Goal: Transaction & Acquisition: Purchase product/service

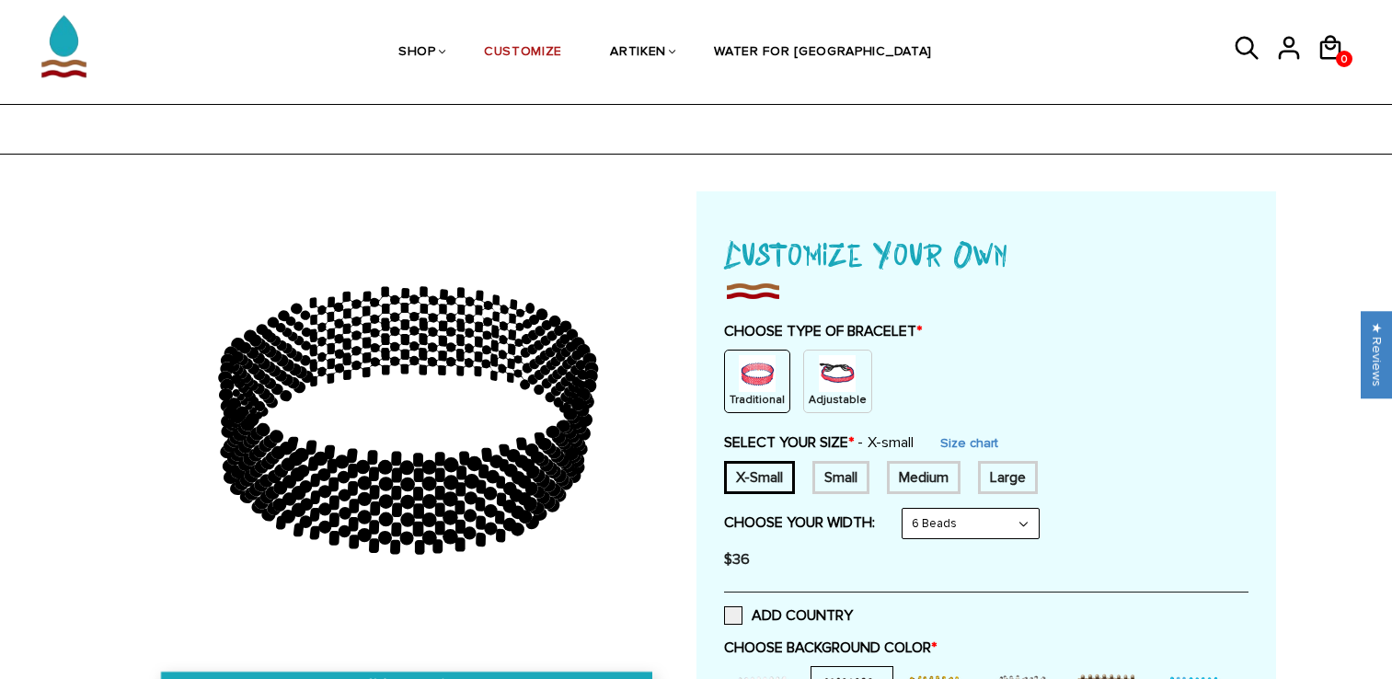
select select "6-beads"
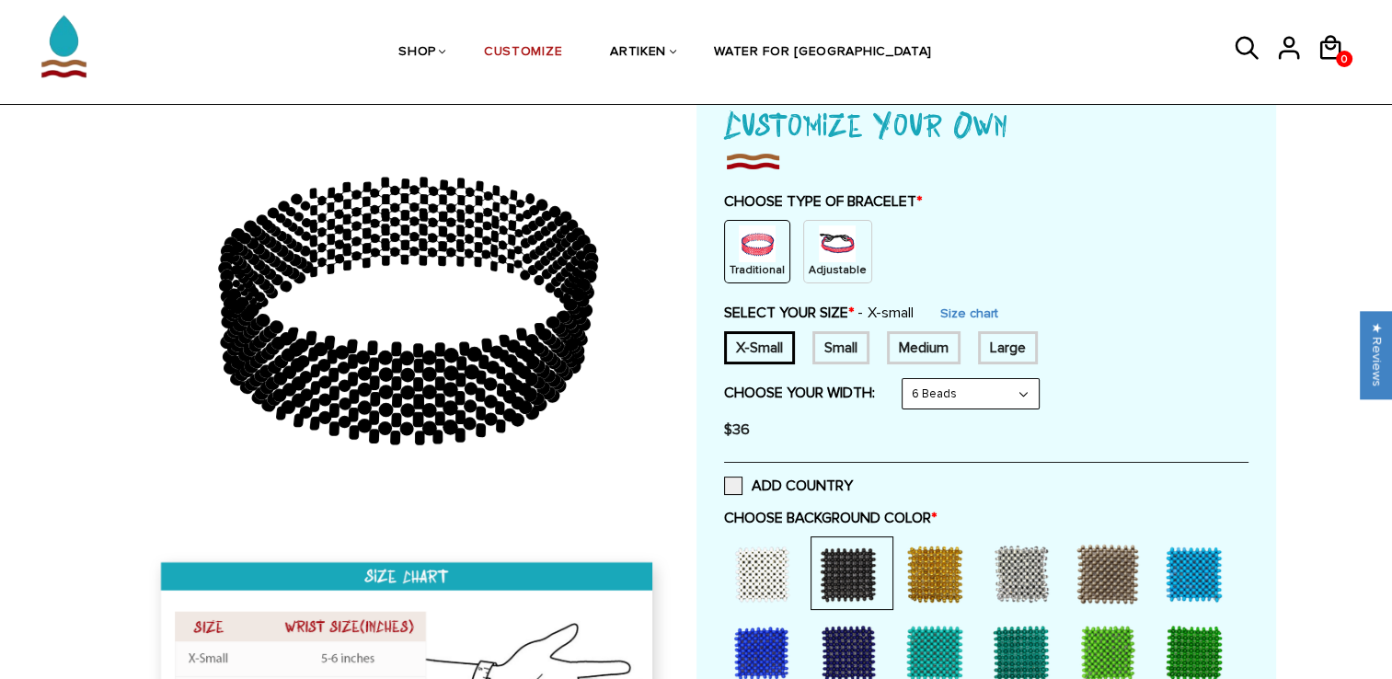
scroll to position [117, 0]
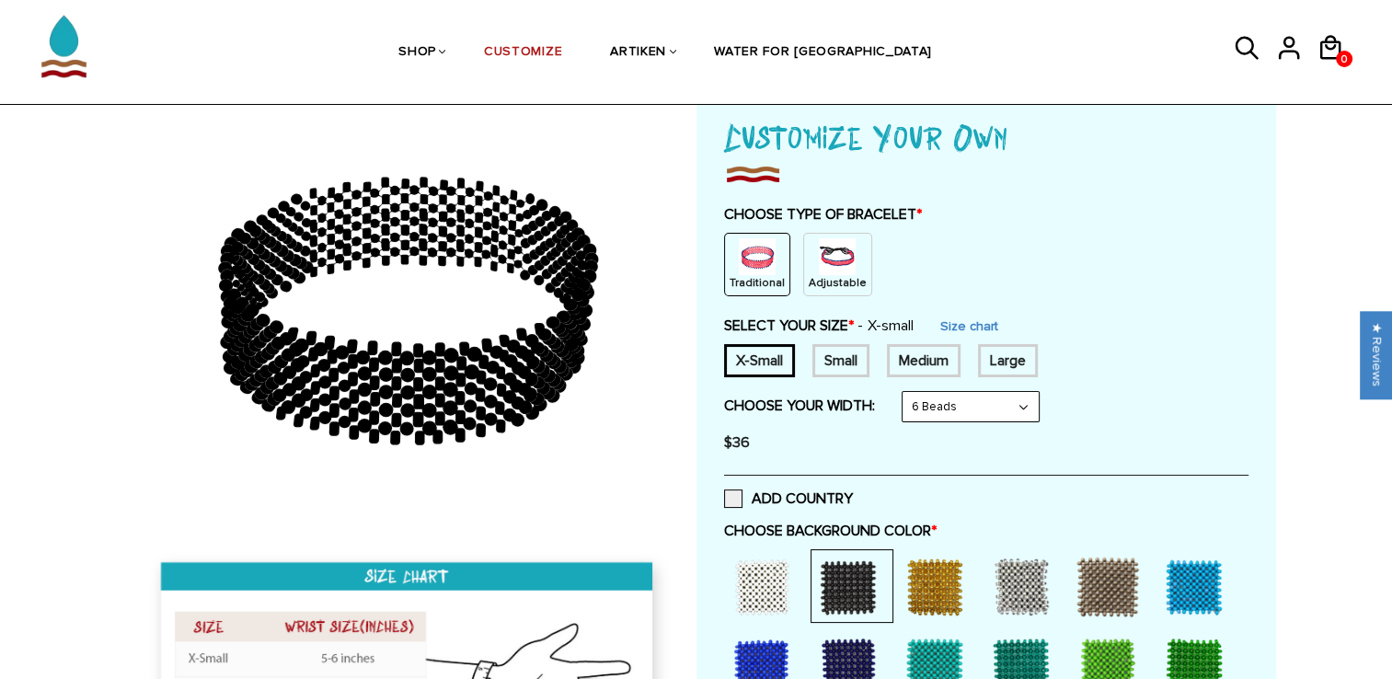
click at [835, 259] on img at bounding box center [837, 256] width 37 height 37
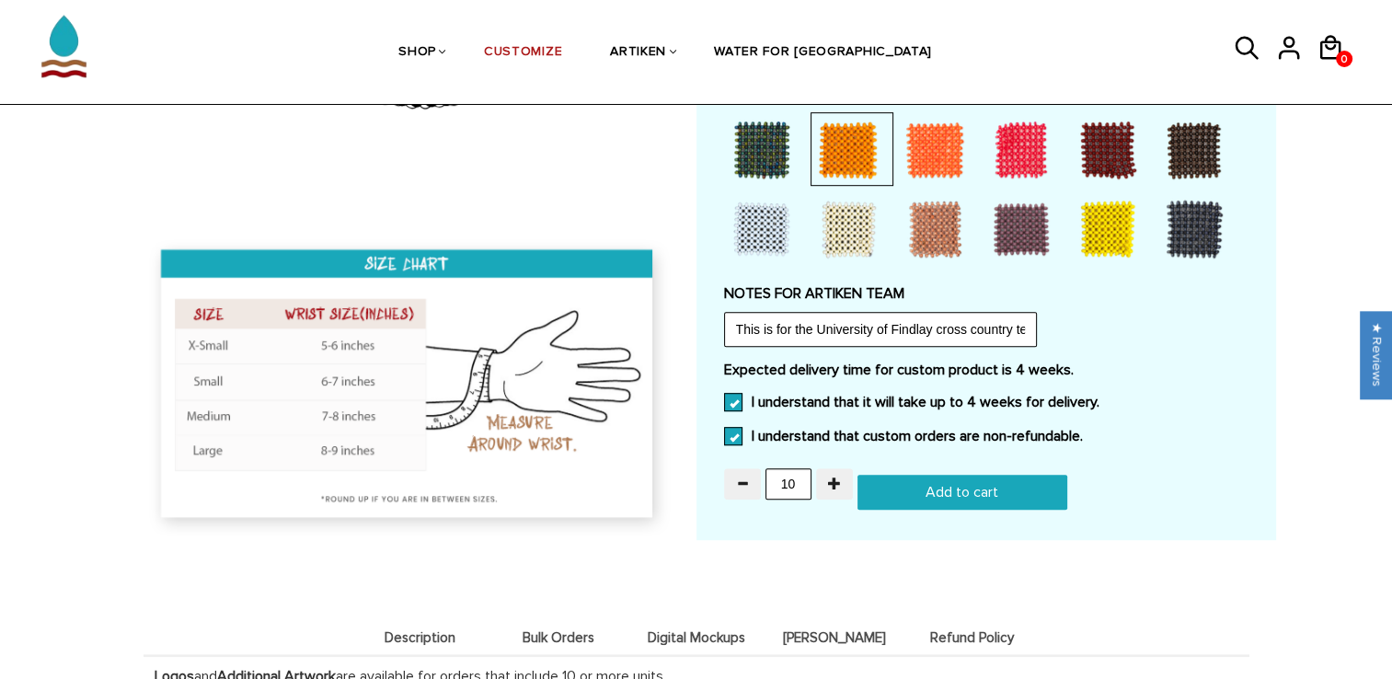
scroll to position [1163, 0]
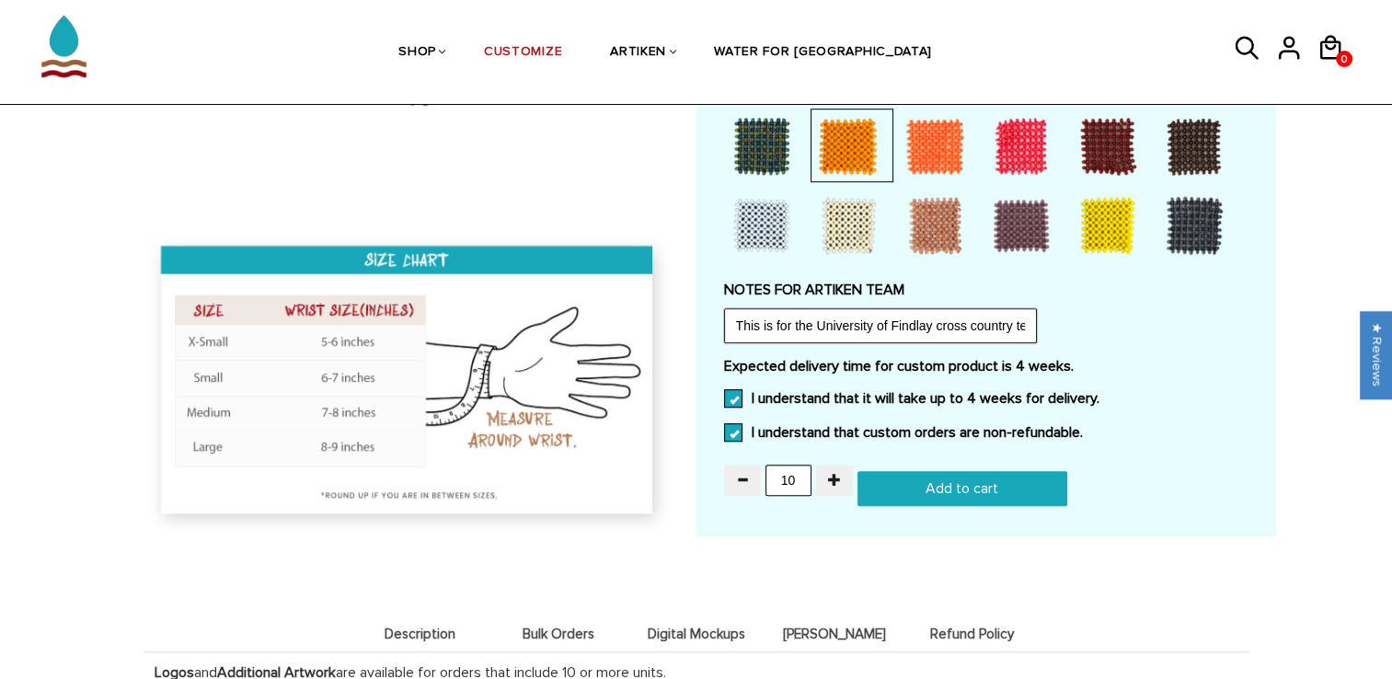
click at [926, 327] on input "This is for the University of Findlay cross country team and we are interested …" at bounding box center [880, 325] width 313 height 35
click at [830, 473] on span "button" at bounding box center [834, 479] width 13 height 13
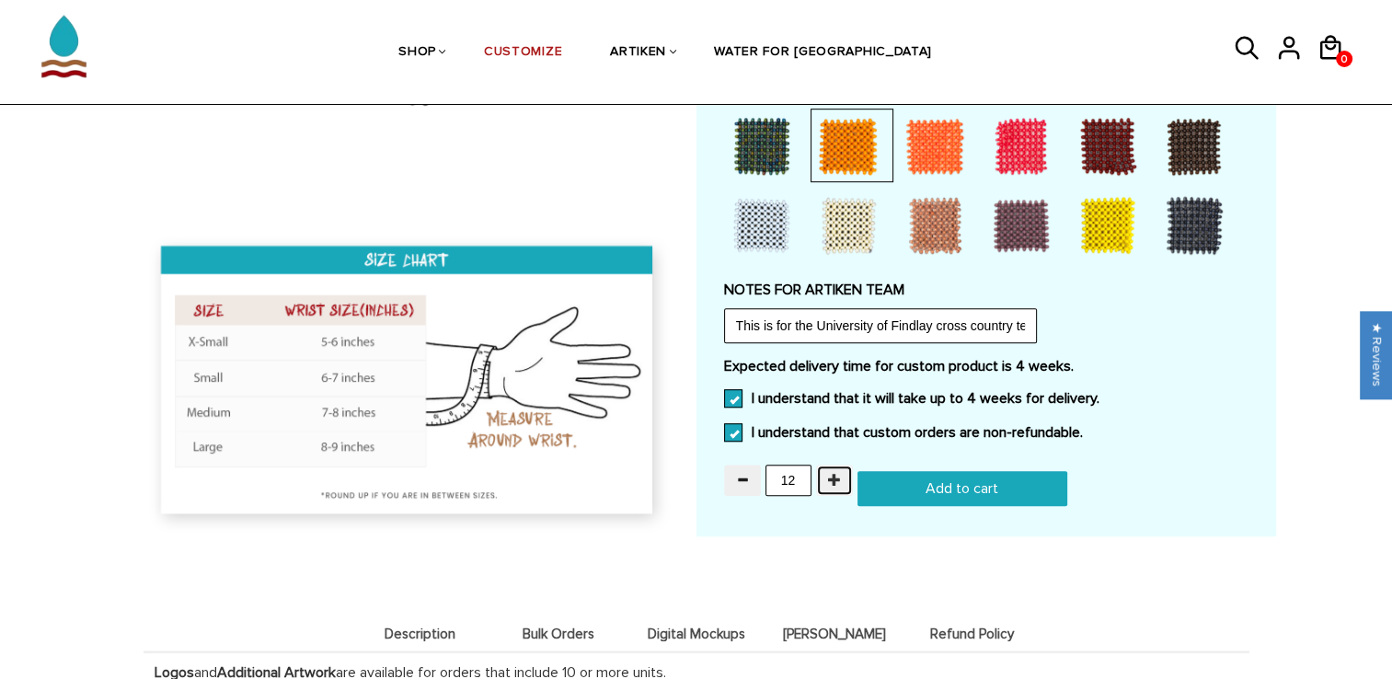
click at [830, 473] on span "button" at bounding box center [834, 479] width 13 height 13
click at [834, 477] on span "button" at bounding box center [834, 479] width 13 height 13
click at [834, 476] on span "button" at bounding box center [834, 479] width 13 height 13
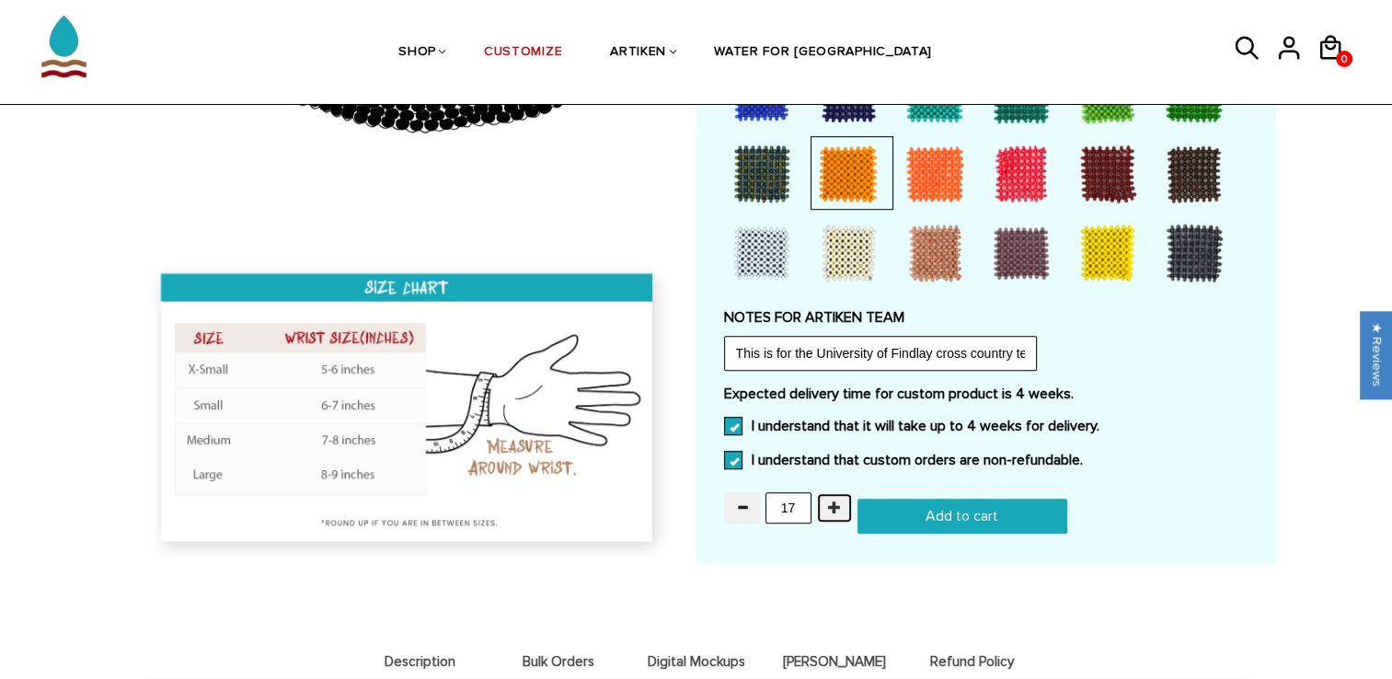
scroll to position [1121, 0]
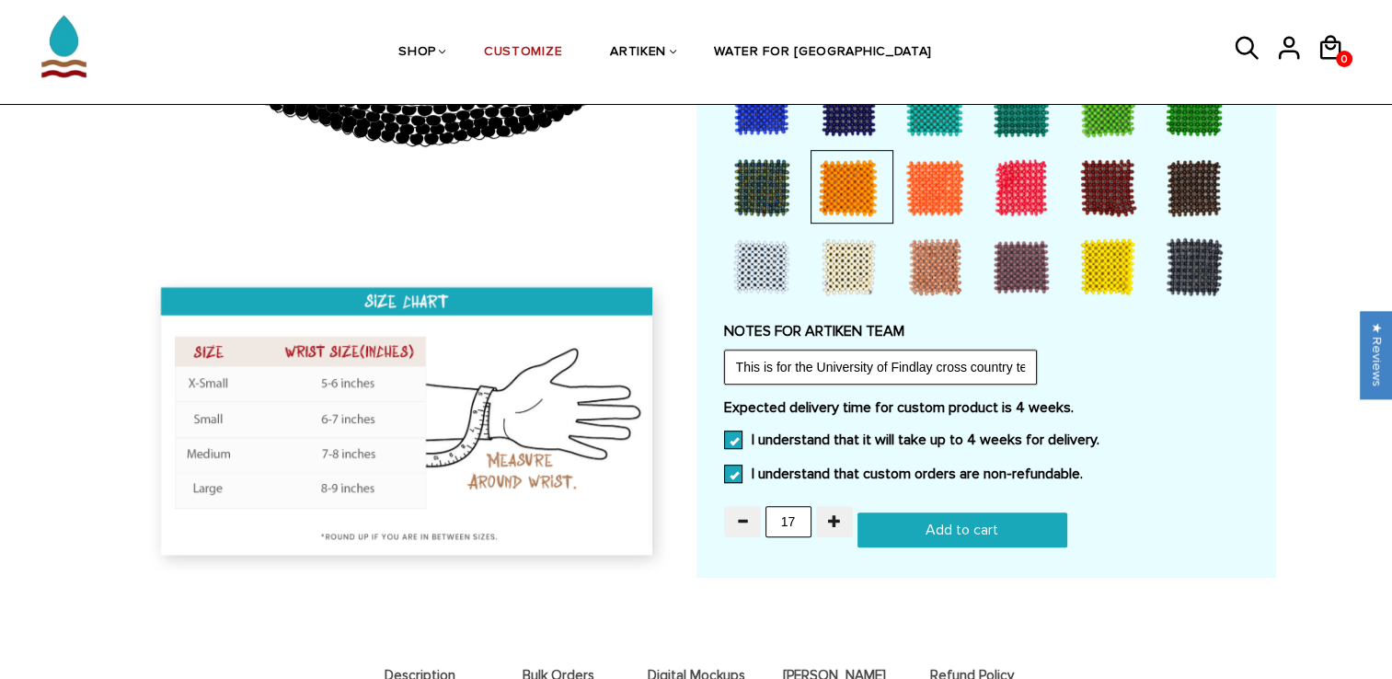
click at [887, 355] on input "This is for the University of Findlay cross country team and we are interested …" at bounding box center [880, 367] width 313 height 35
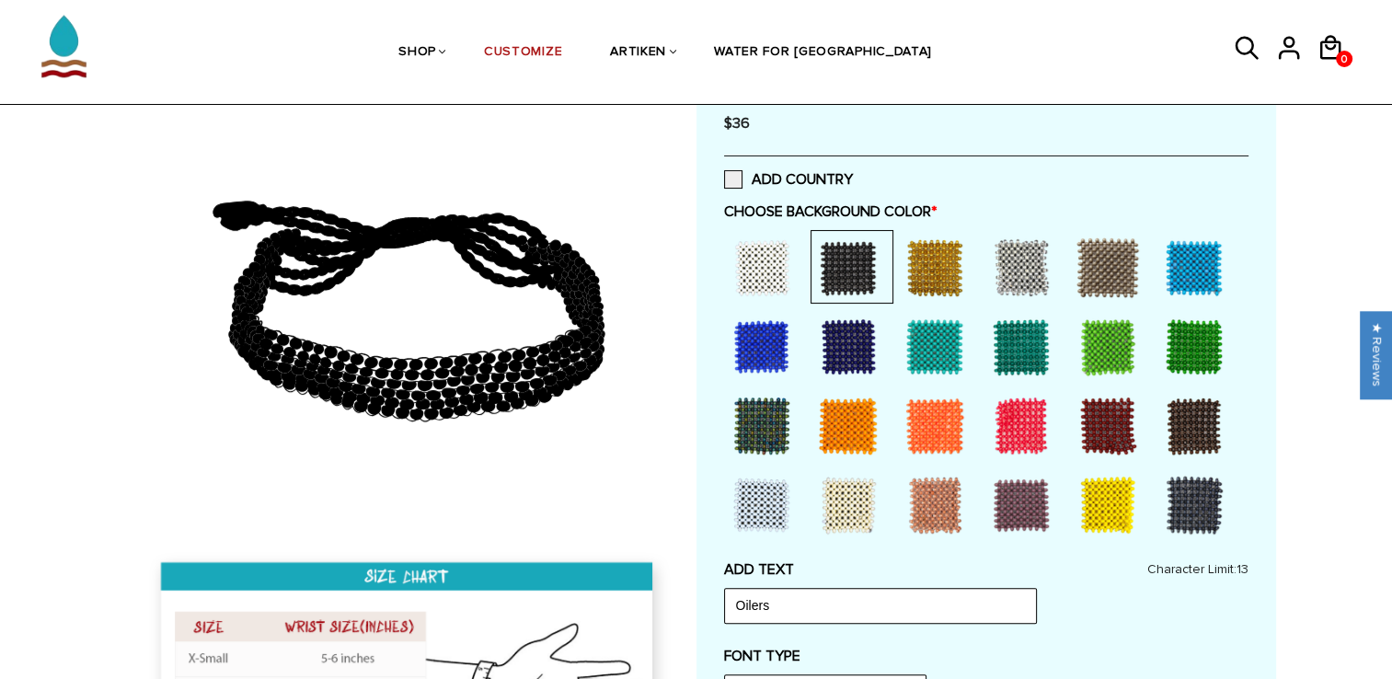
scroll to position [0, 0]
drag, startPoint x: 1376, startPoint y: 228, endPoint x: 1406, endPoint y: 157, distance: 76.7
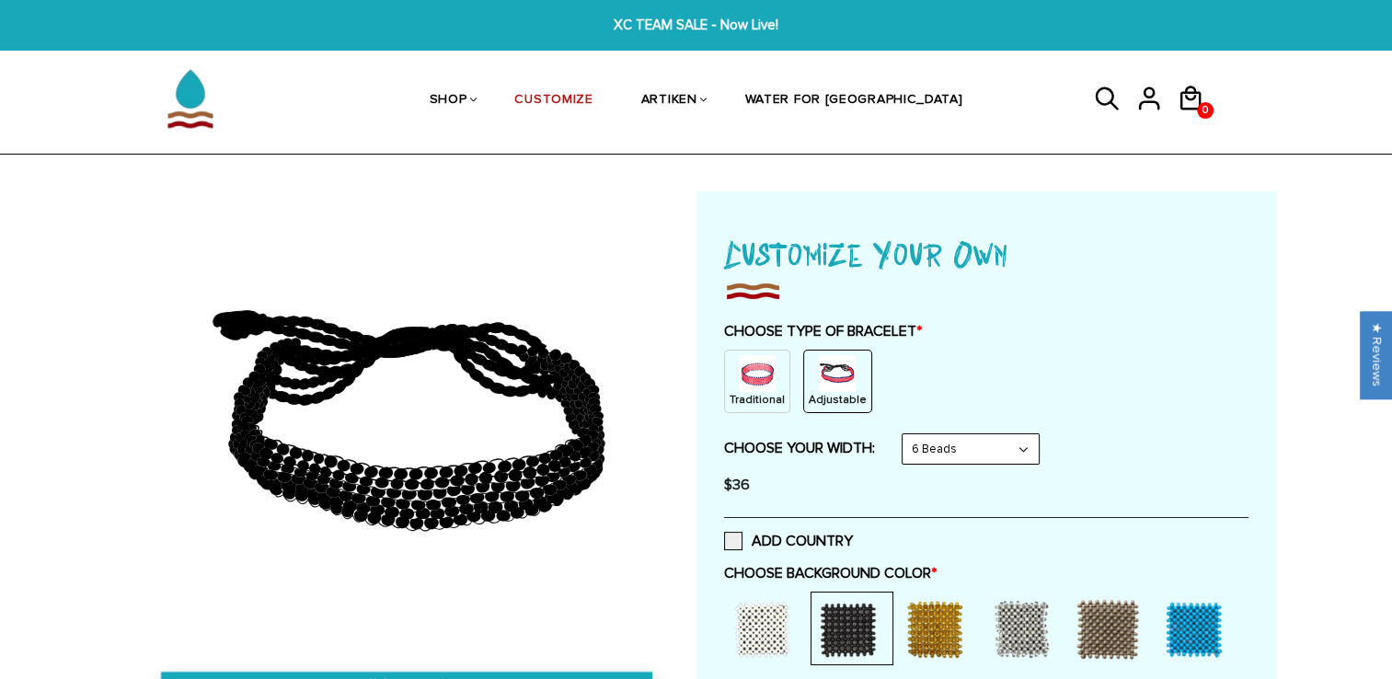
drag, startPoint x: 1391, startPoint y: 171, endPoint x: 1405, endPoint y: 267, distance: 96.7
click at [1391, 267] on html "XC TEAM SALE - Now Live! XC TEAM SALE - Now Live! SHOP BRACELETS TEXT Inspirati…" at bounding box center [696, 339] width 1392 height 679
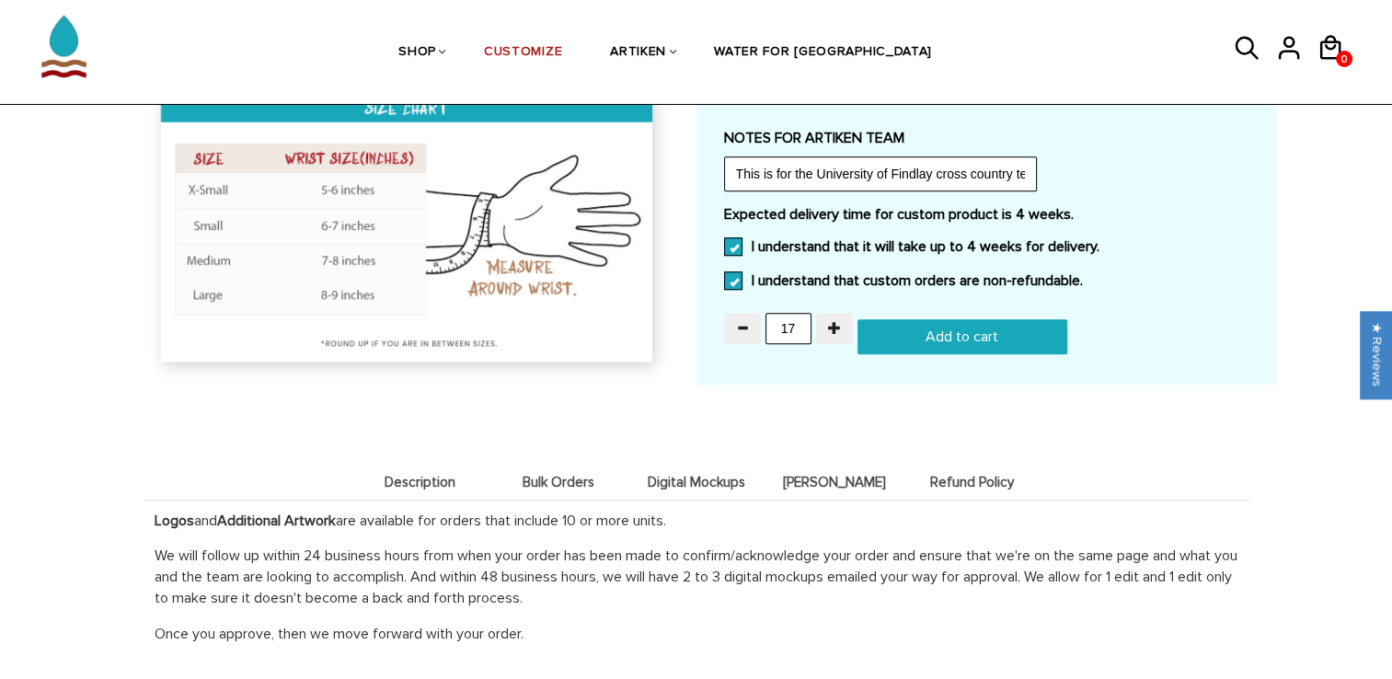
scroll to position [1327, 0]
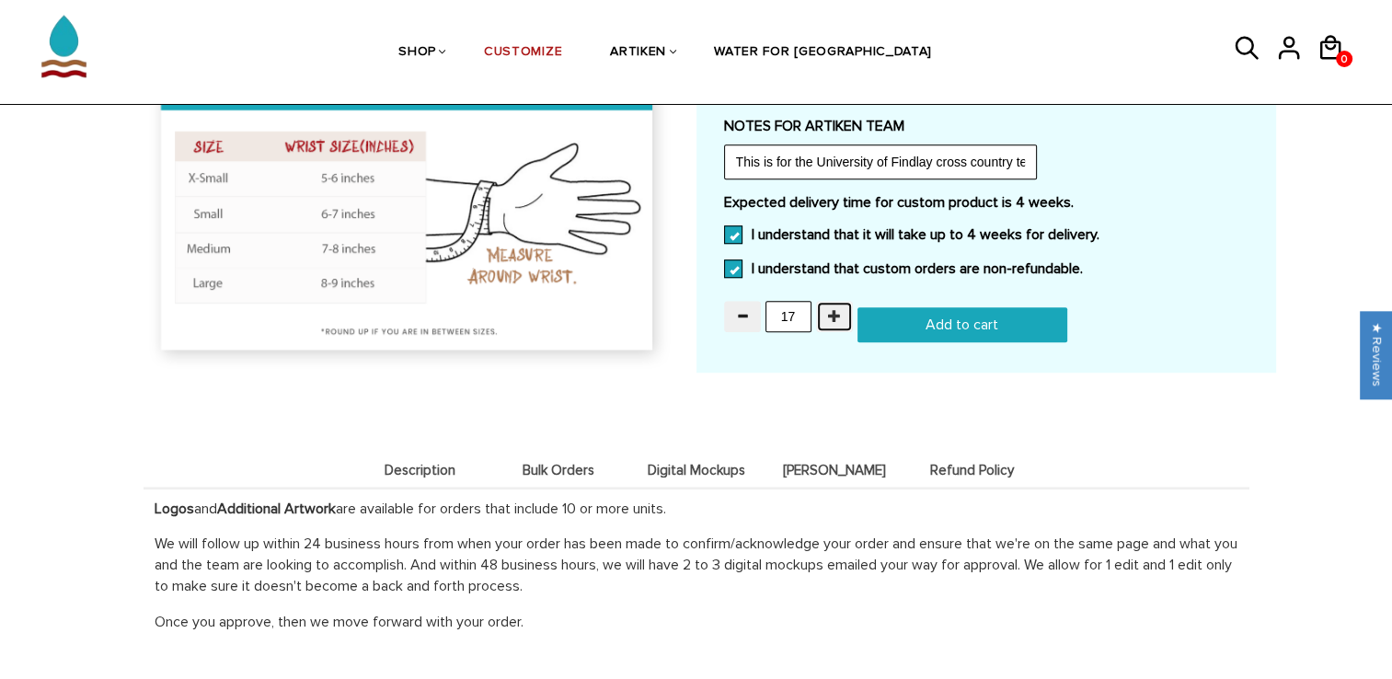
click at [825, 309] on button "button" at bounding box center [834, 316] width 37 height 31
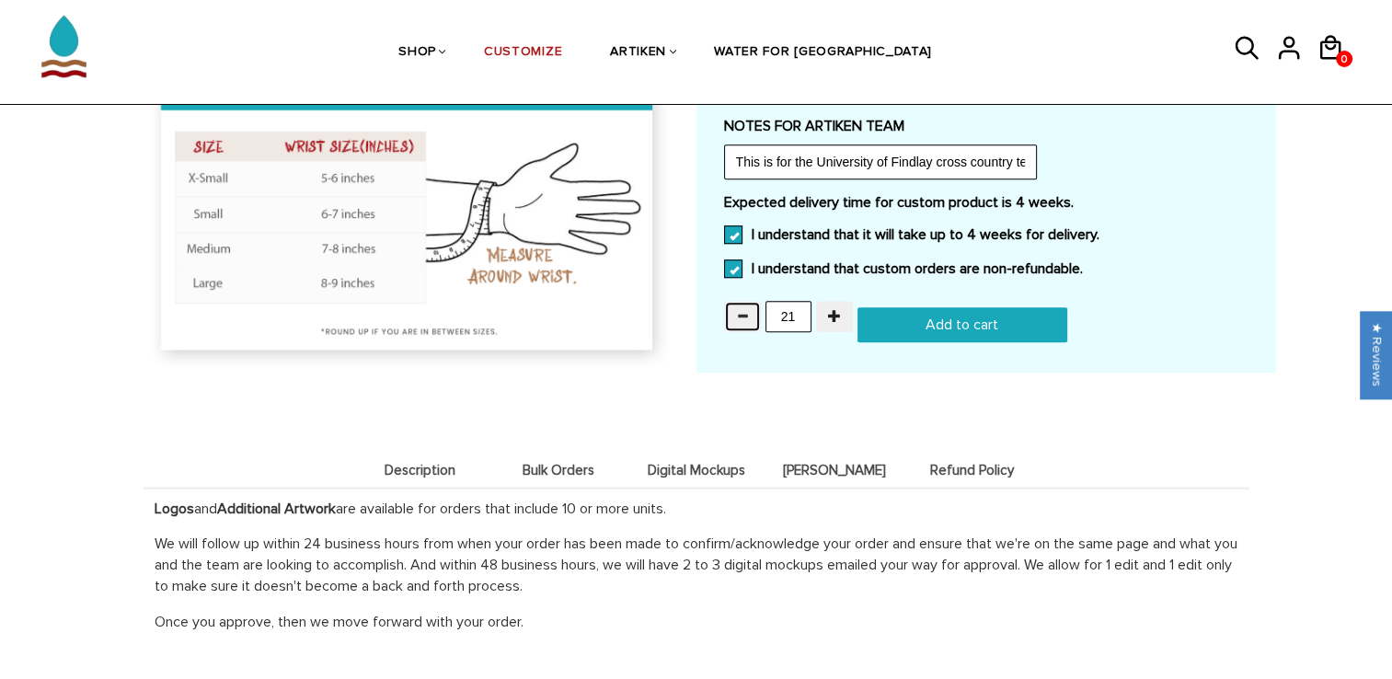
click at [736, 316] on span "button" at bounding box center [742, 315] width 13 height 13
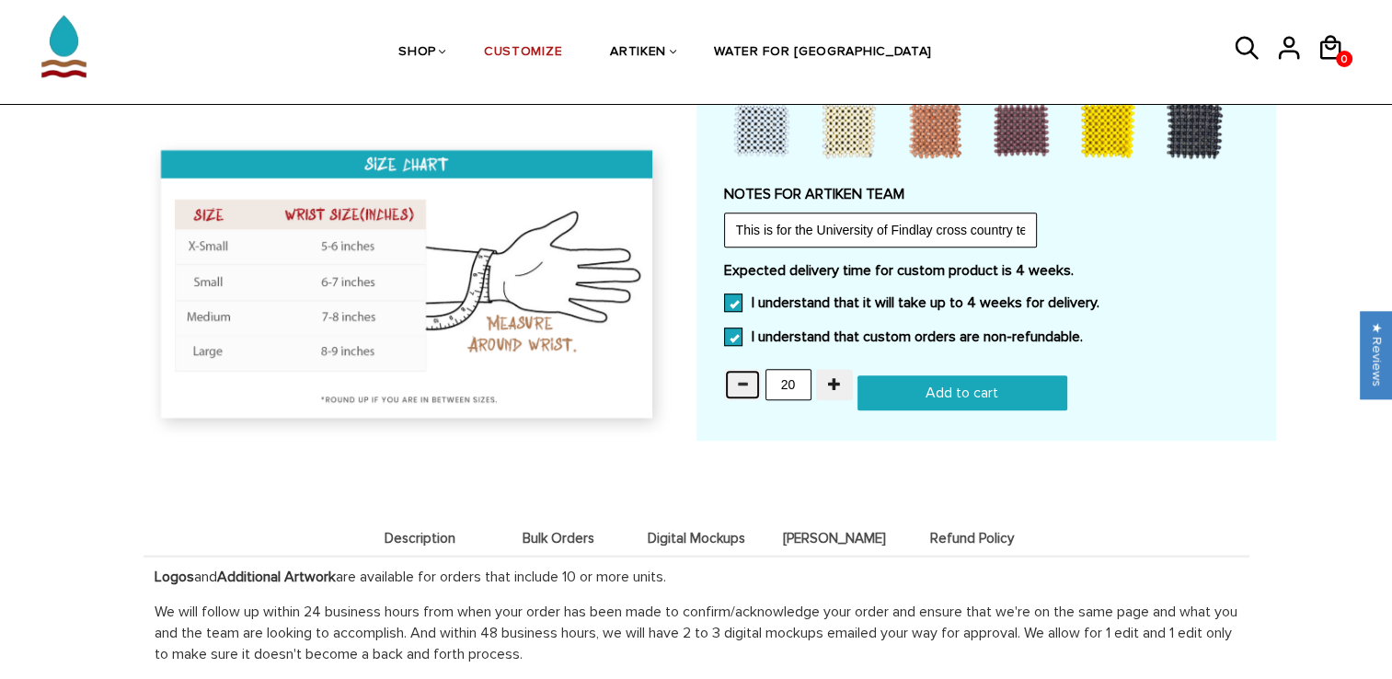
scroll to position [1304, 0]
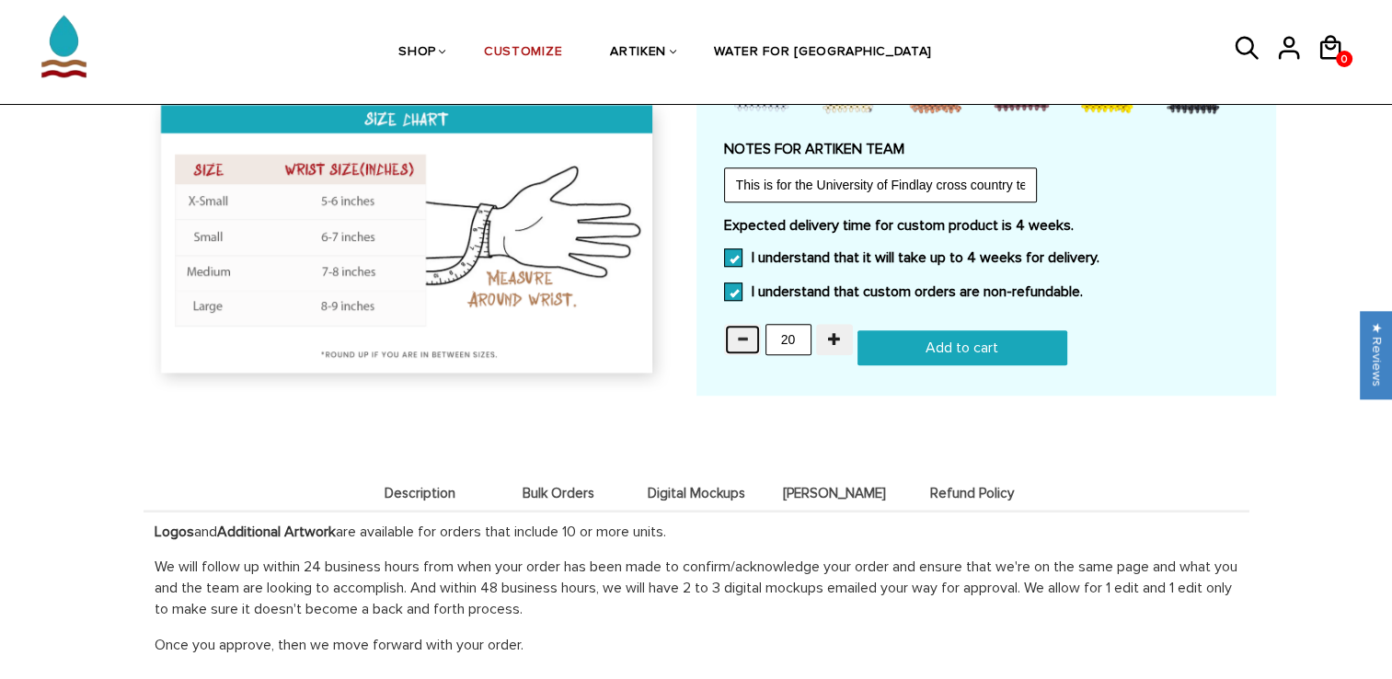
click at [740, 333] on span "button" at bounding box center [742, 338] width 13 height 13
type input "17"
click at [581, 491] on span "Bulk Orders" at bounding box center [558, 494] width 129 height 16
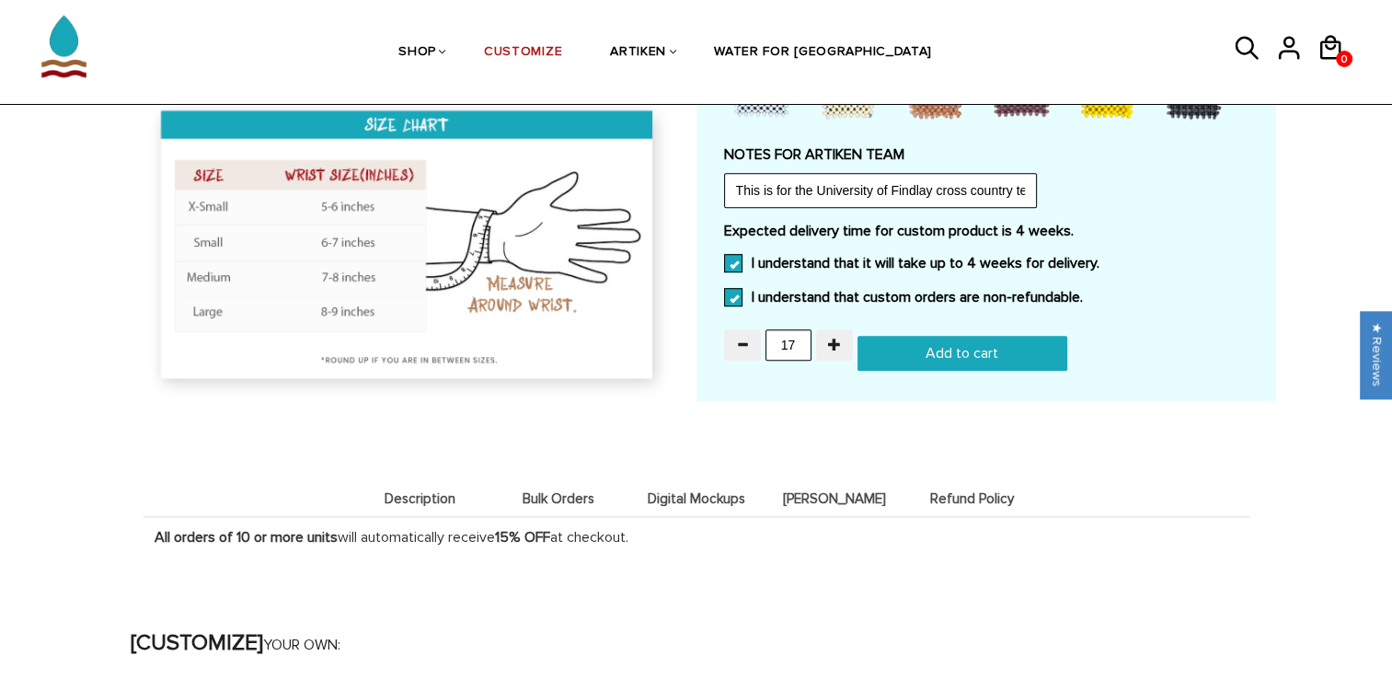
scroll to position [1292, 0]
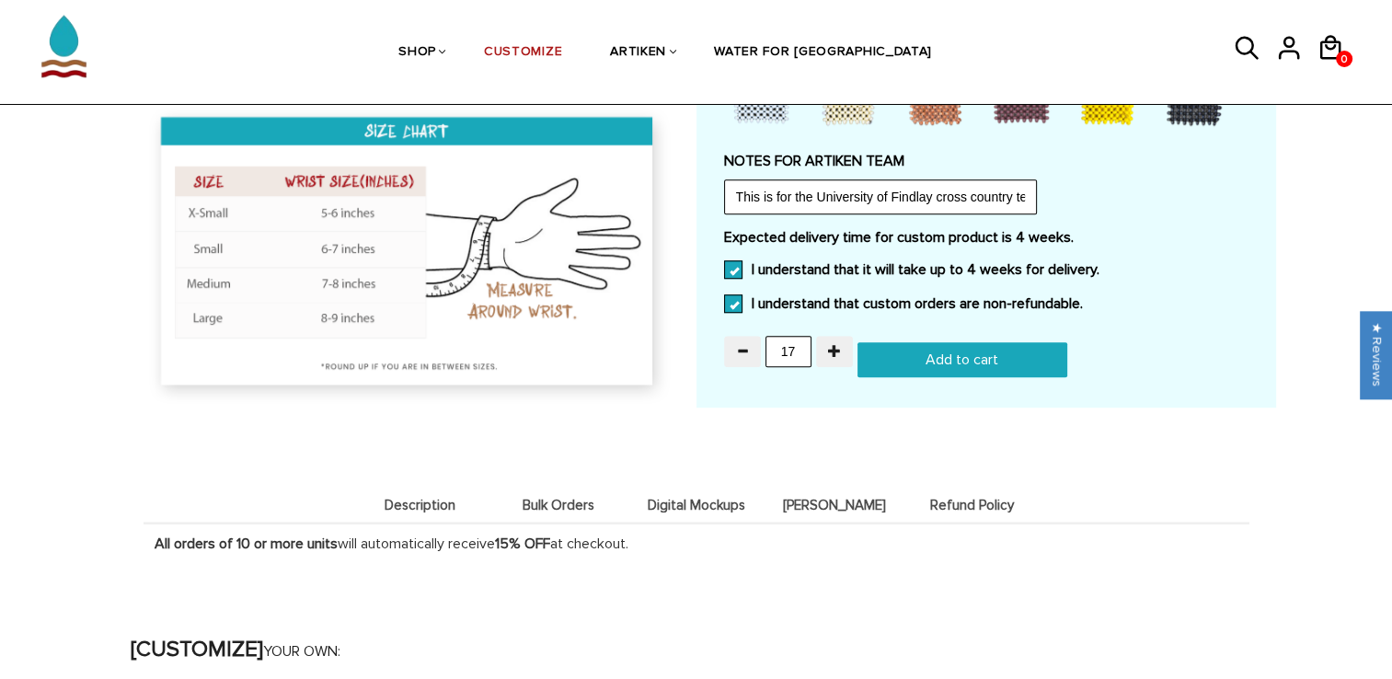
click at [673, 499] on span "Digital Mockups" at bounding box center [696, 506] width 129 height 16
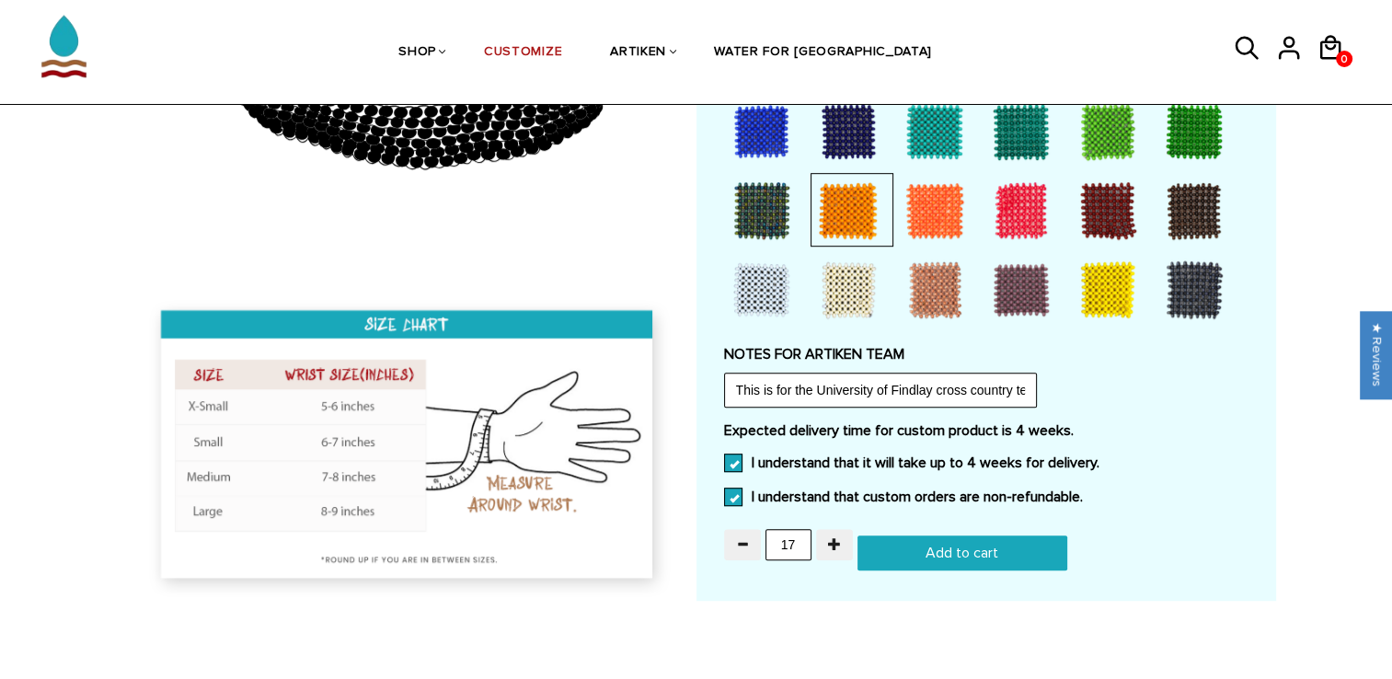
scroll to position [1098, 0]
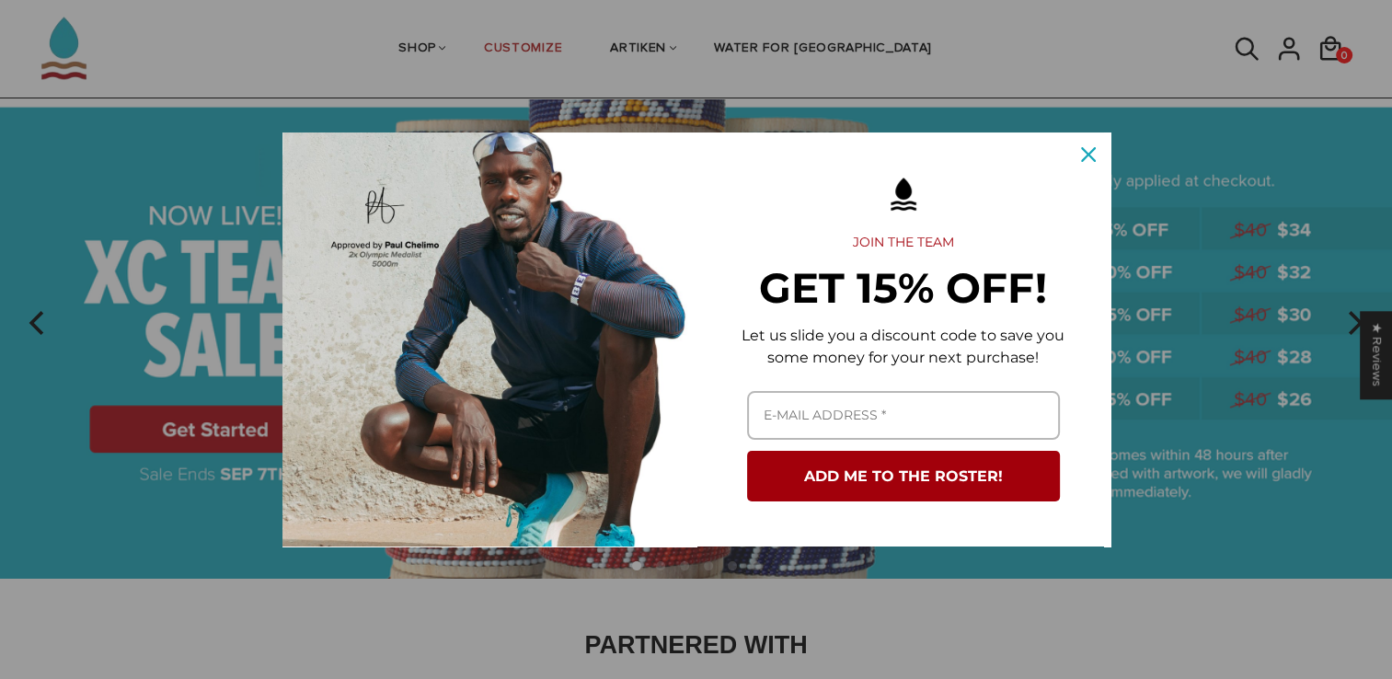
scroll to position [108, 0]
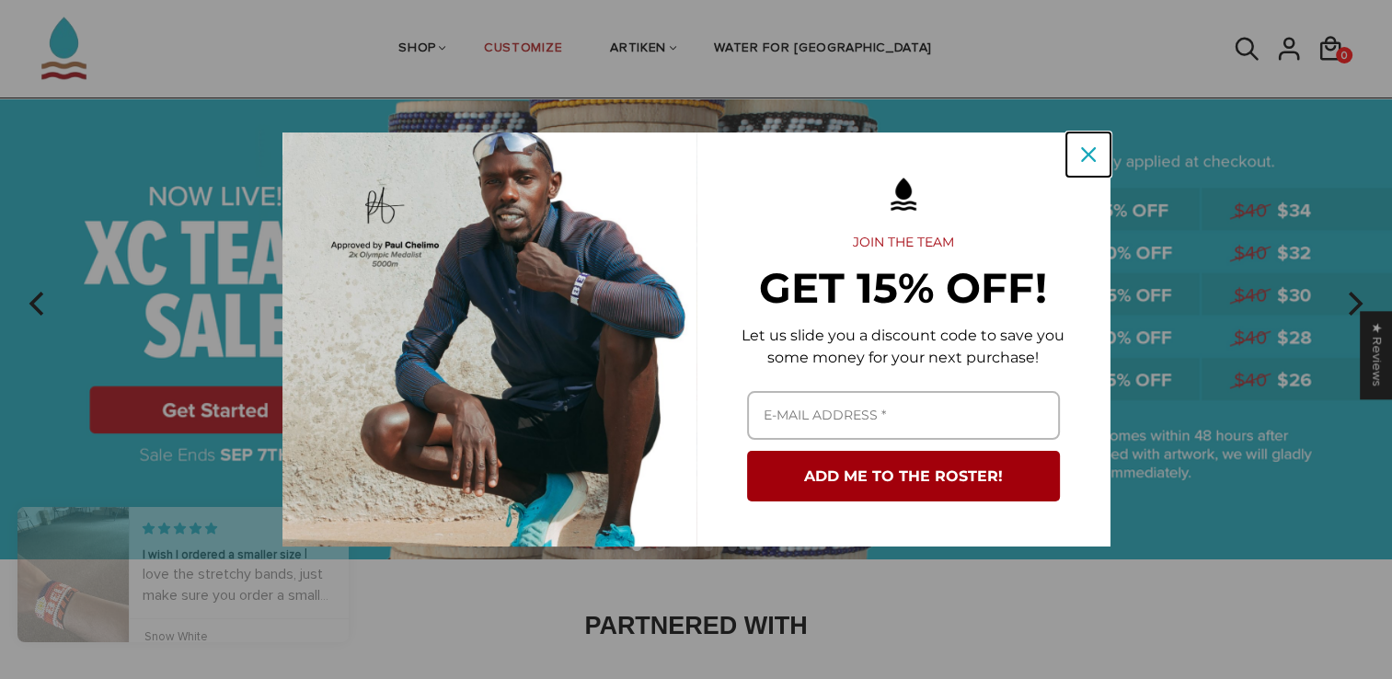
click at [1096, 143] on div "Close" at bounding box center [1088, 154] width 29 height 29
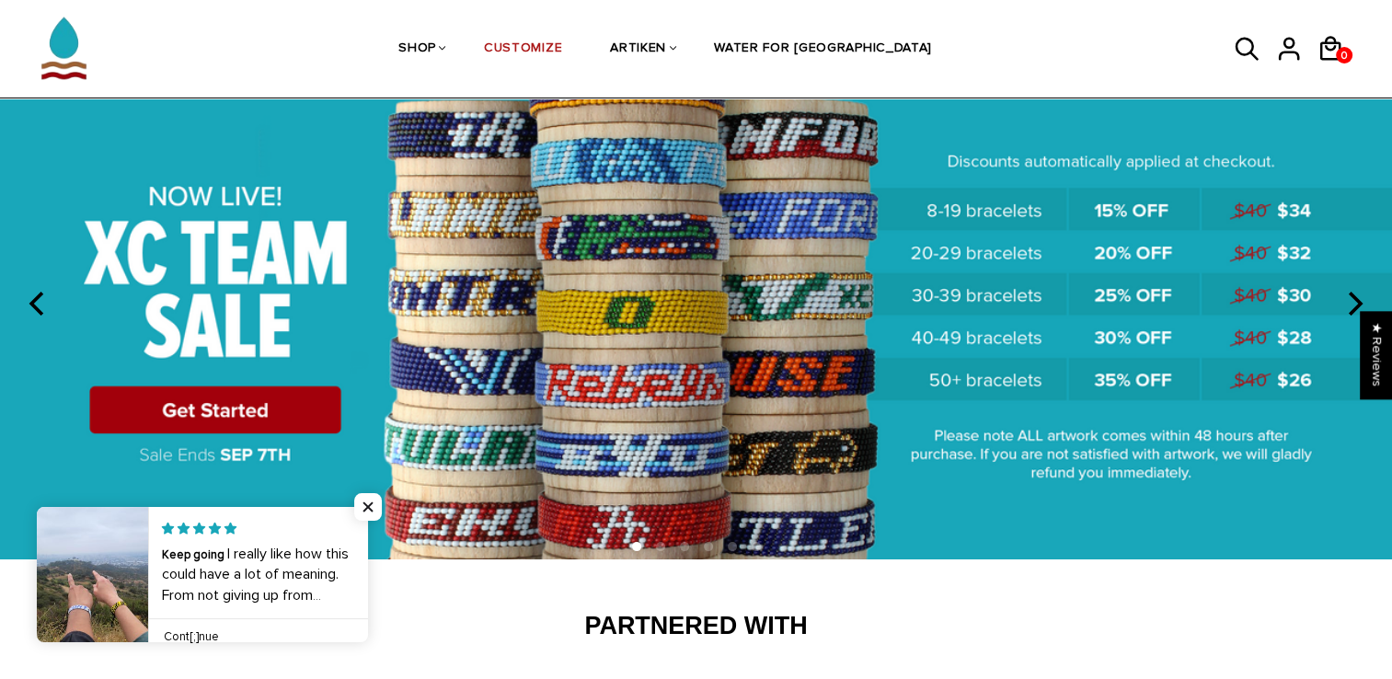
click at [363, 502] on span "Close popup widget" at bounding box center [368, 507] width 28 height 28
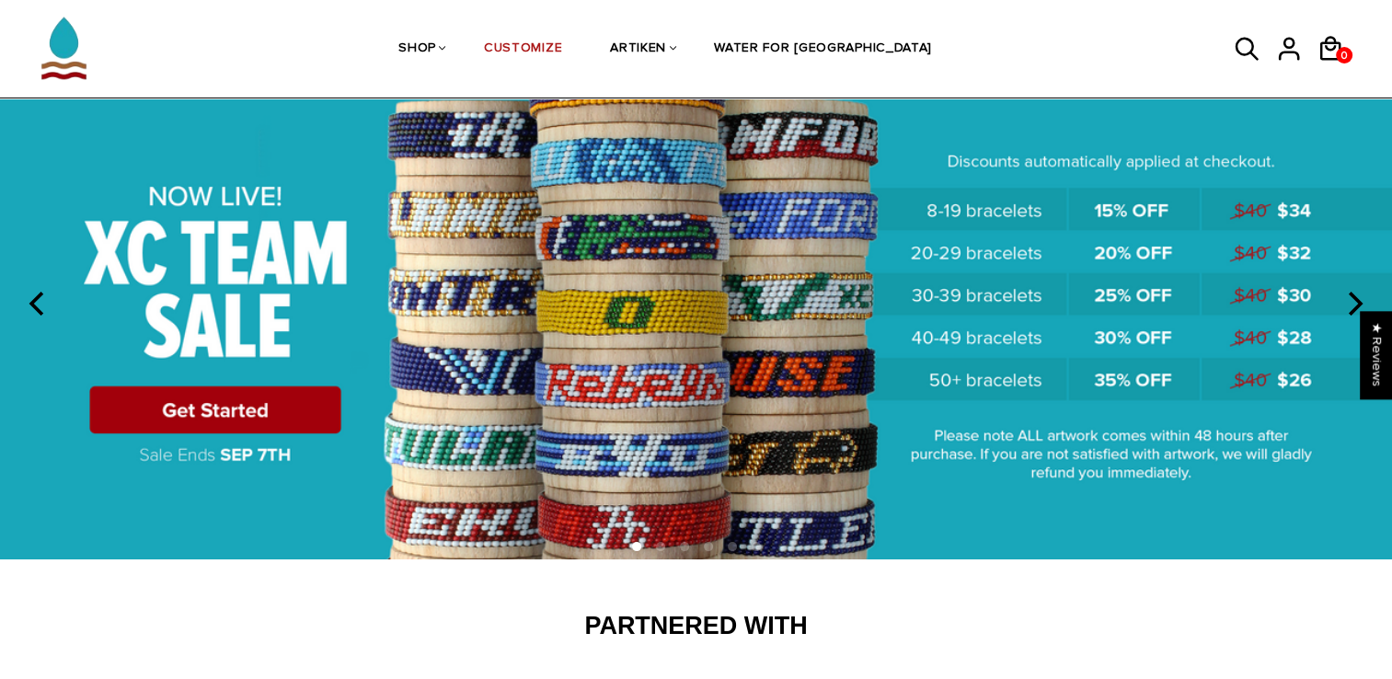
click at [1373, 294] on button "next" at bounding box center [1353, 303] width 40 height 40
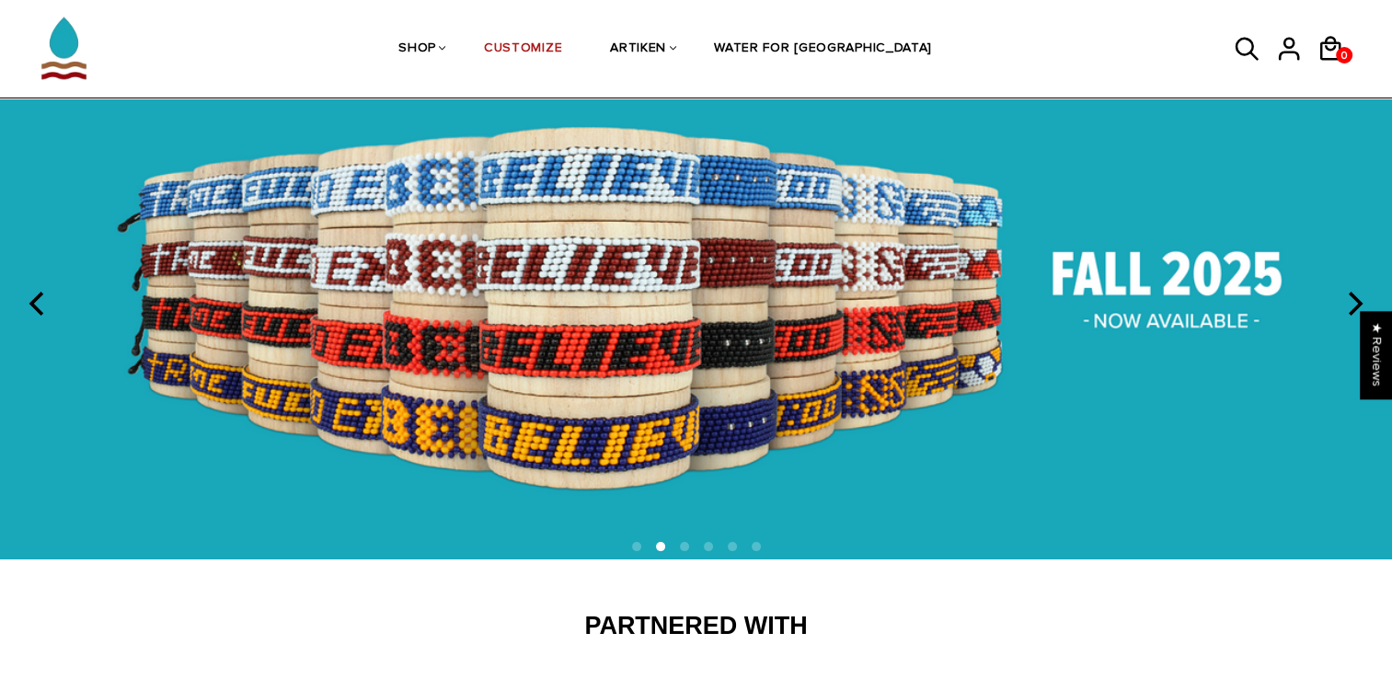
click at [1364, 296] on icon "next" at bounding box center [1353, 304] width 24 height 24
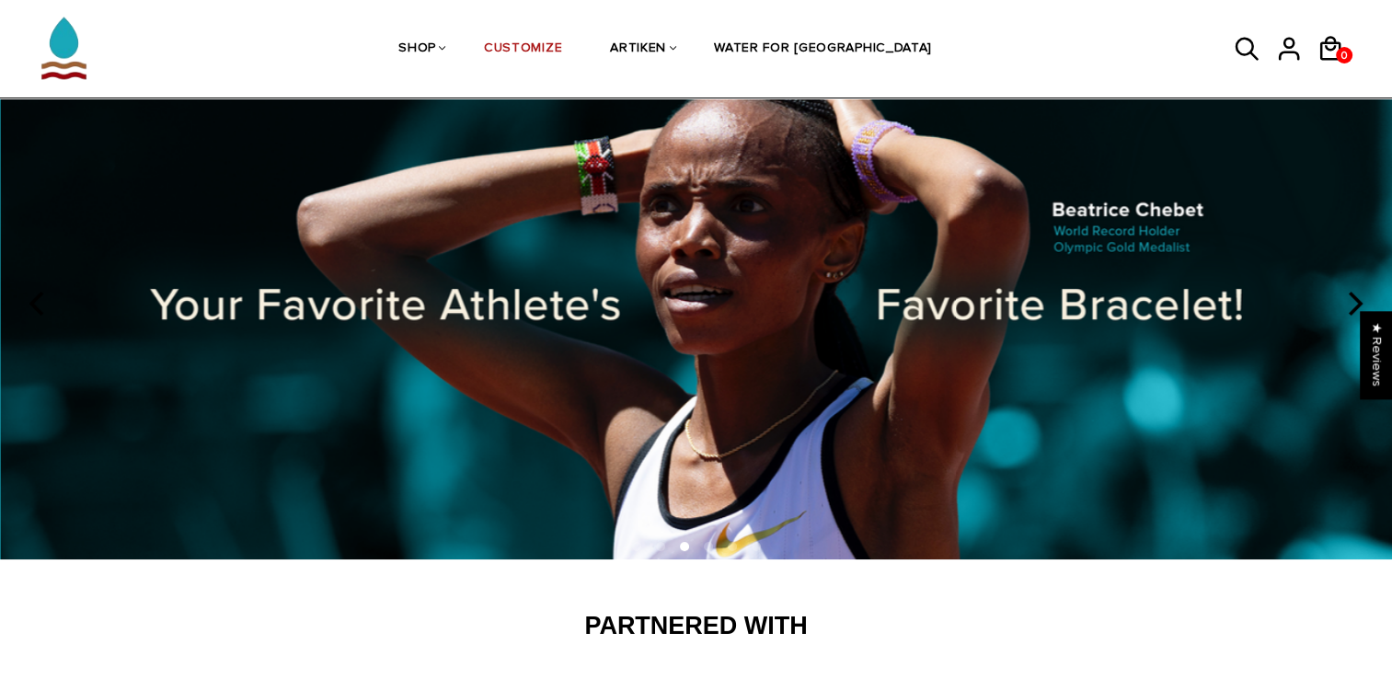
click at [1364, 296] on icon "next" at bounding box center [1353, 304] width 24 height 24
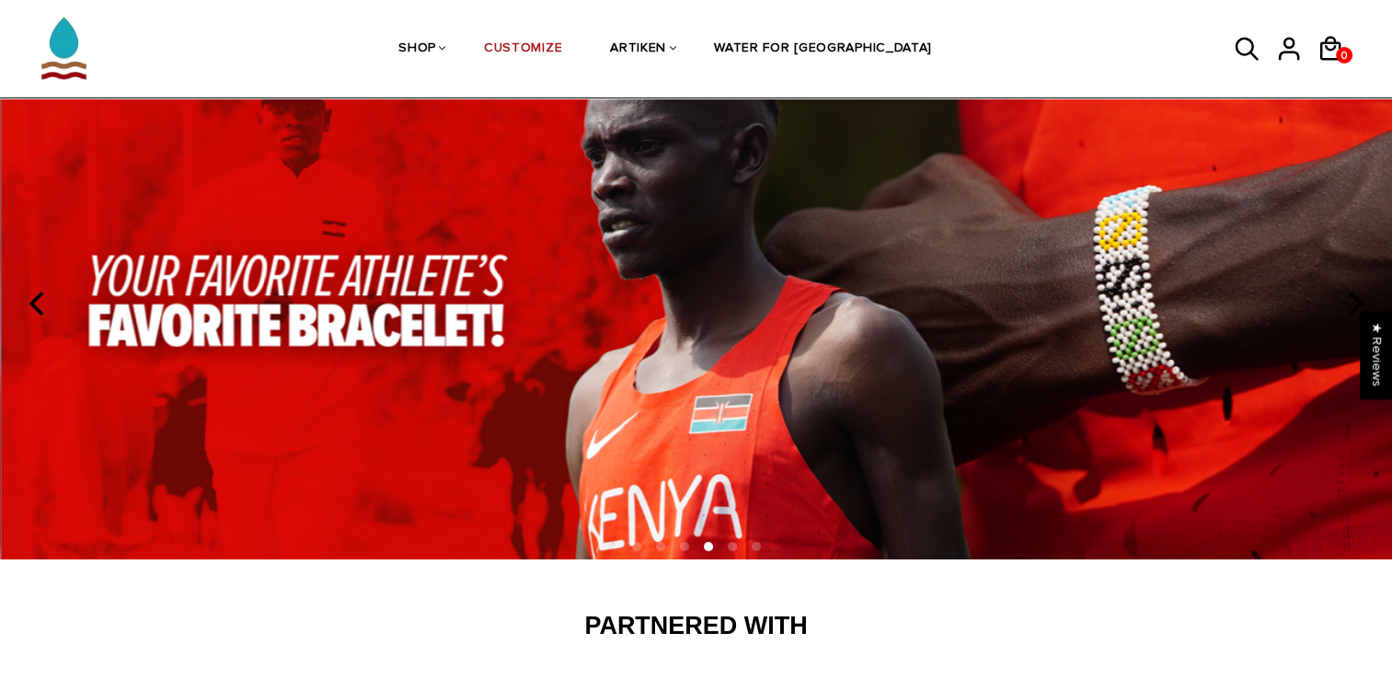
click at [1364, 296] on icon "next" at bounding box center [1353, 304] width 24 height 24
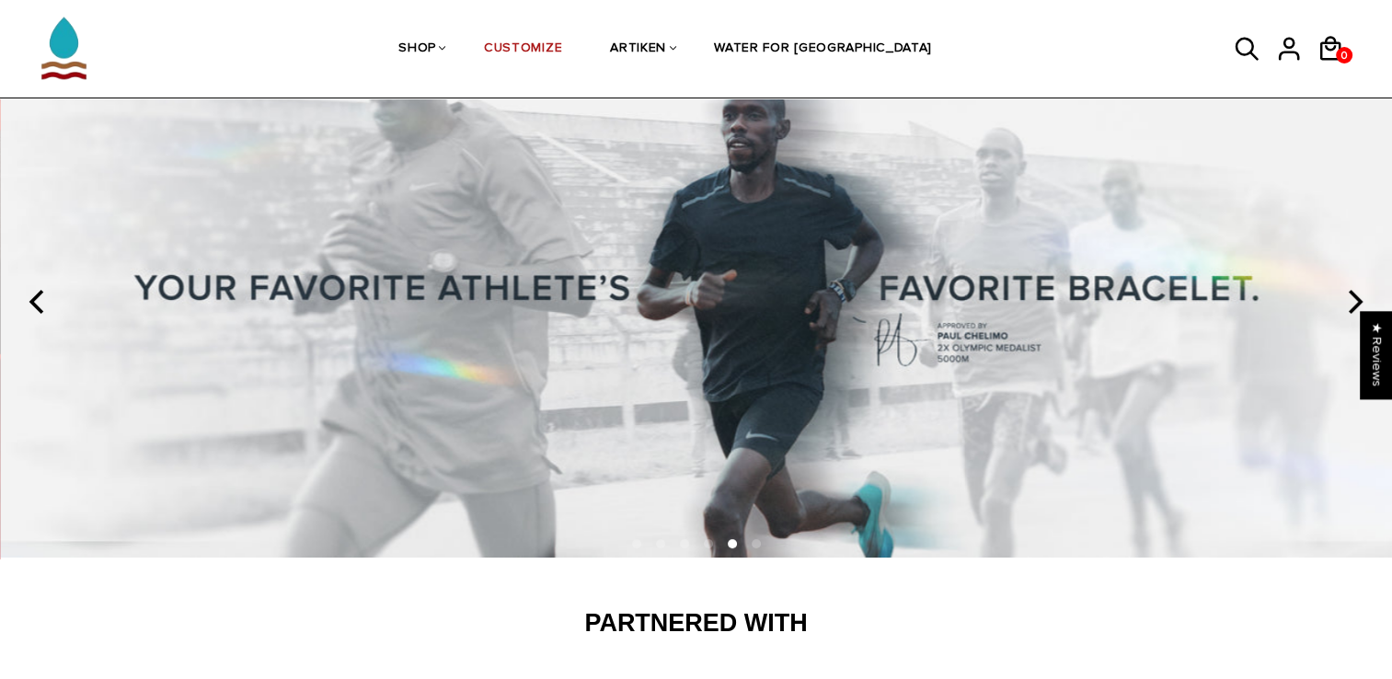
click at [1363, 296] on icon "next" at bounding box center [1356, 302] width 15 height 24
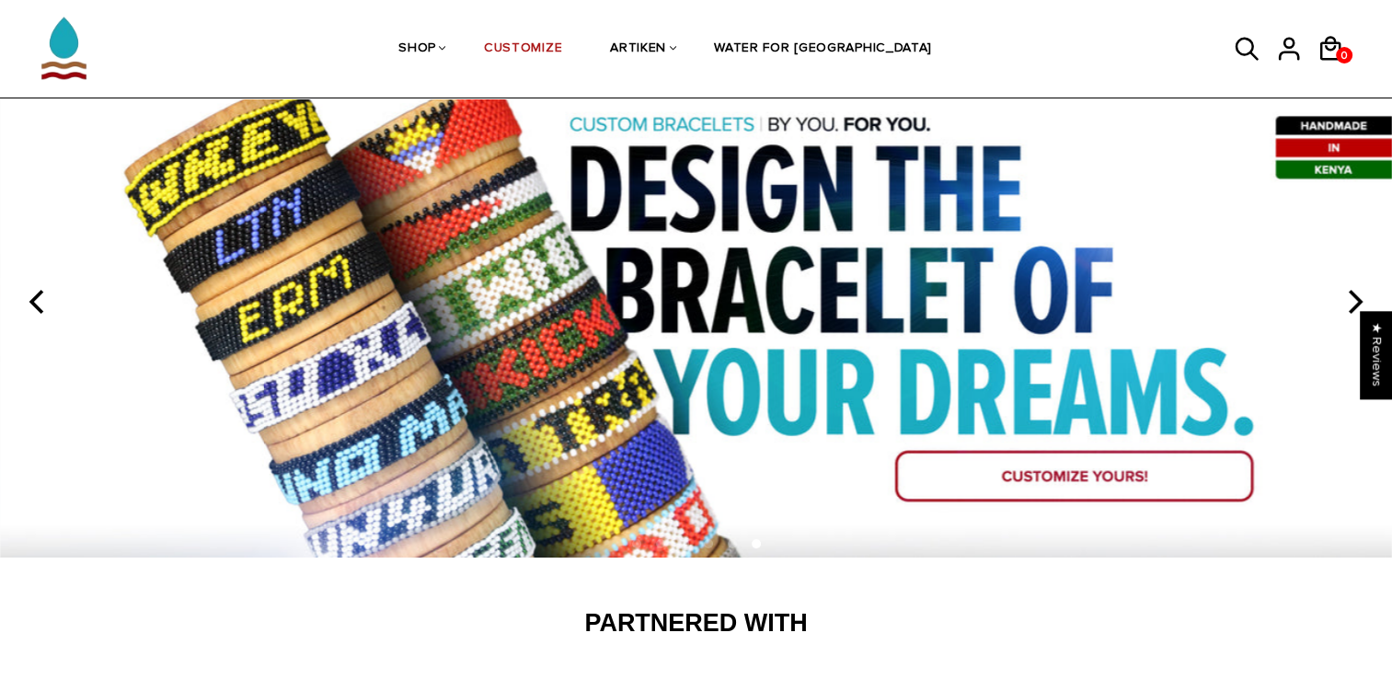
click at [1363, 296] on icon "next" at bounding box center [1356, 302] width 15 height 24
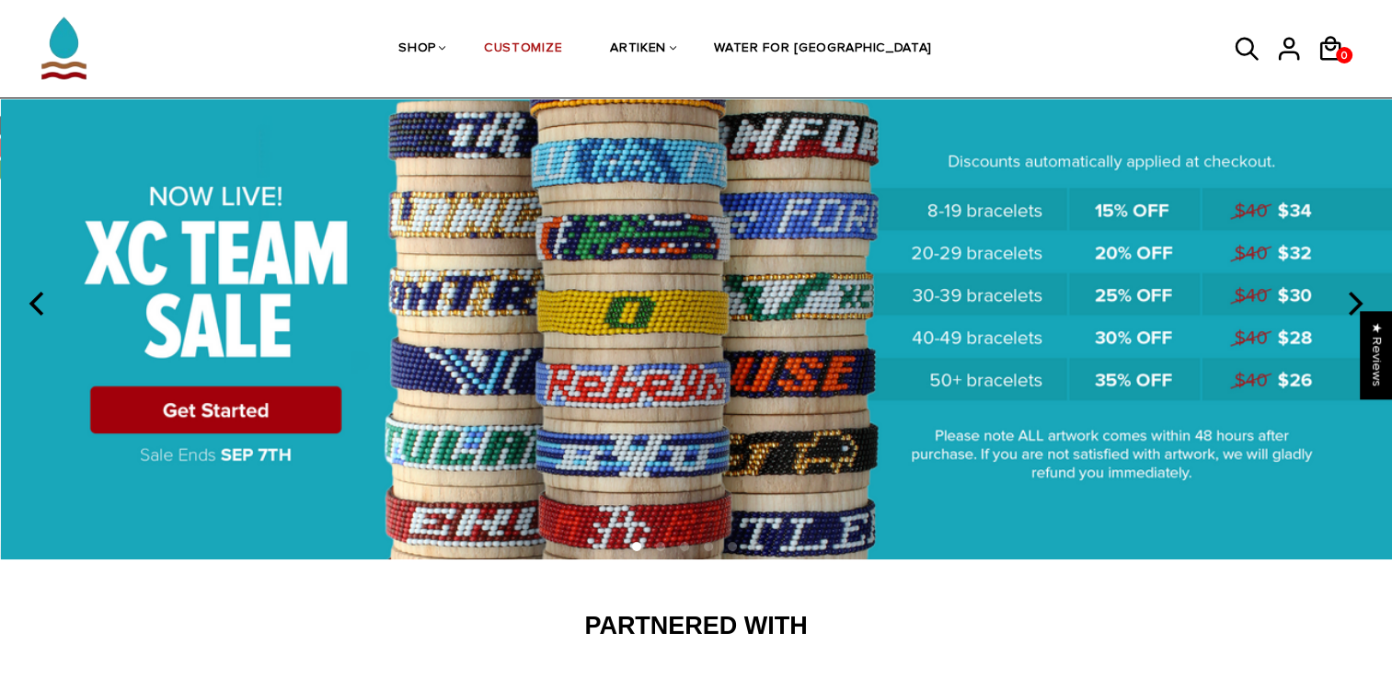
click at [1364, 296] on icon "next" at bounding box center [1353, 304] width 24 height 24
